Goal: Navigation & Orientation: Find specific page/section

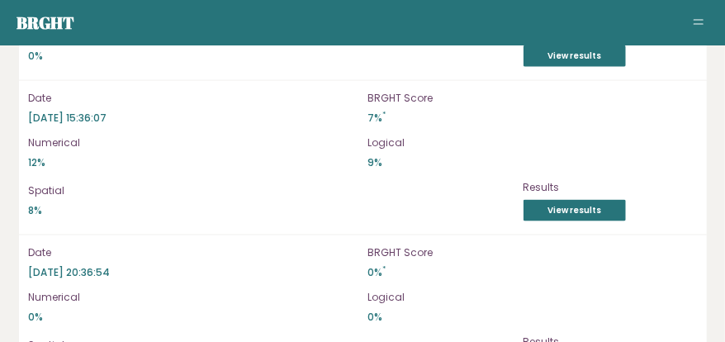
scroll to position [4927, 0]
